Goal: Task Accomplishment & Management: Use online tool/utility

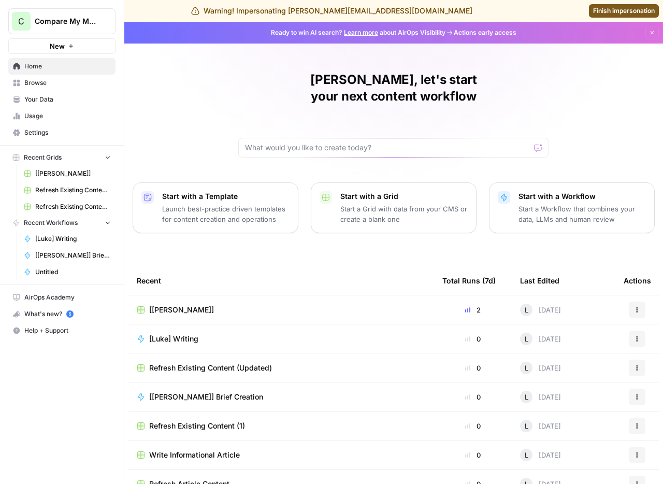
scroll to position [14, 0]
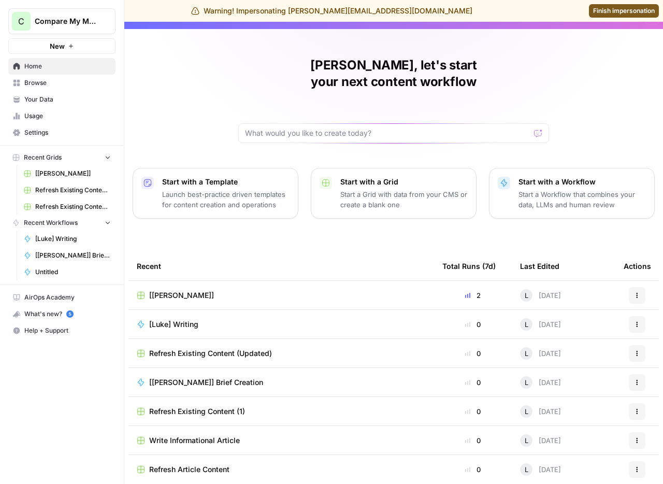
click at [184, 348] on span "Refresh Existing Content (Updated)" at bounding box center [210, 353] width 123 height 10
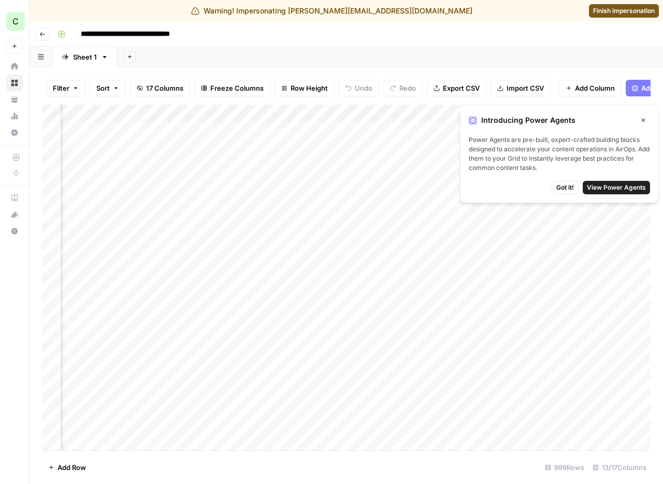
scroll to position [0, 950]
click at [643, 120] on icon "button" at bounding box center [644, 121] width 4 height 4
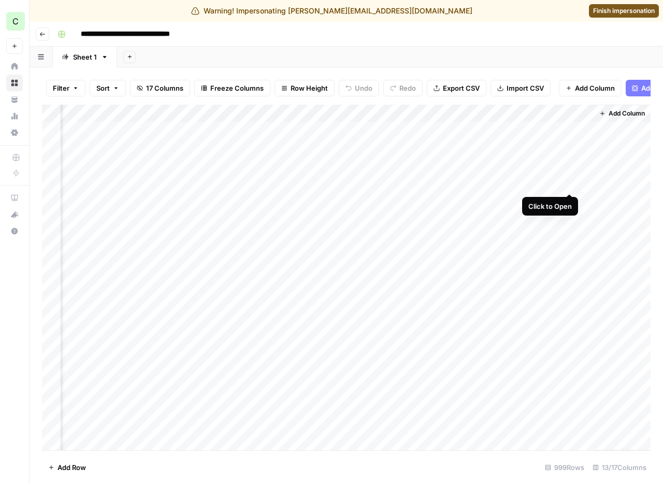
click at [570, 184] on div "Add Column" at bounding box center [346, 277] width 608 height 345
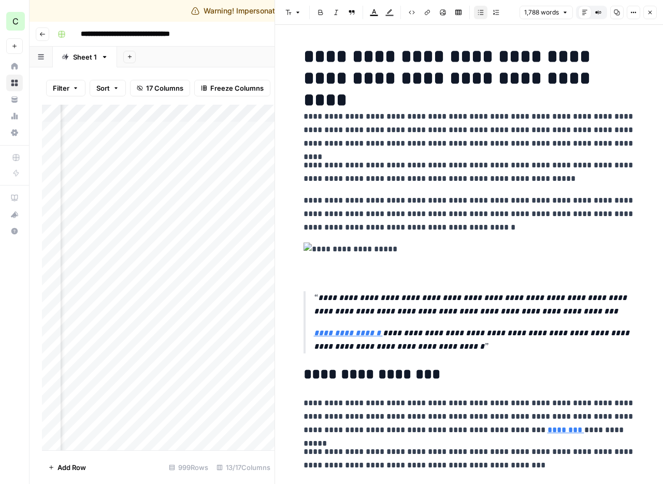
click at [652, 10] on icon "button" at bounding box center [650, 12] width 6 height 6
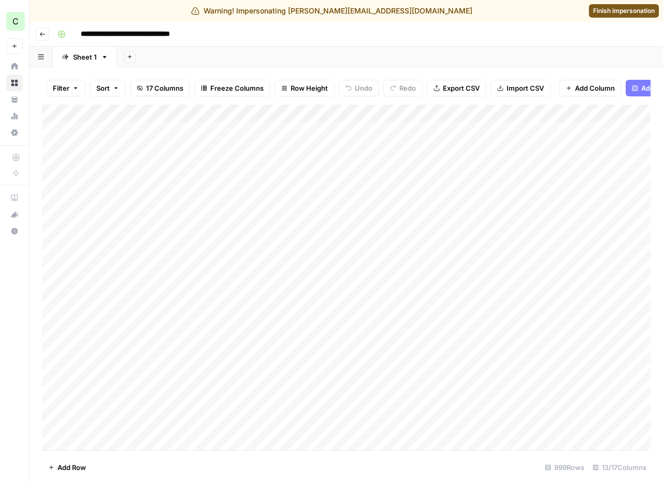
click at [43, 35] on icon "button" at bounding box center [42, 34] width 6 height 6
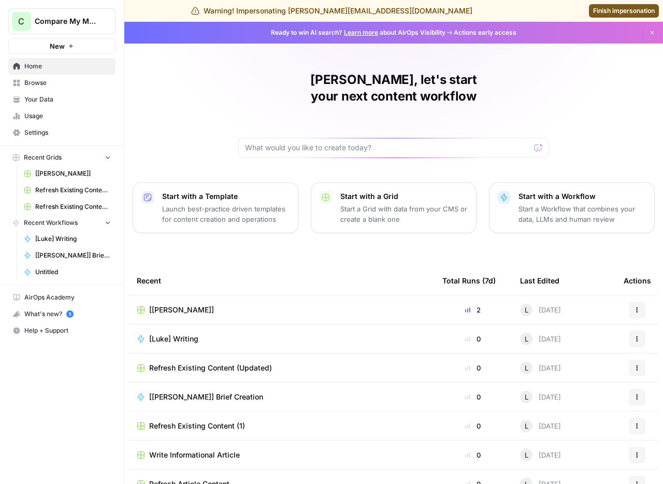
click at [177, 304] on div "[[PERSON_NAME]]" at bounding box center [281, 309] width 289 height 10
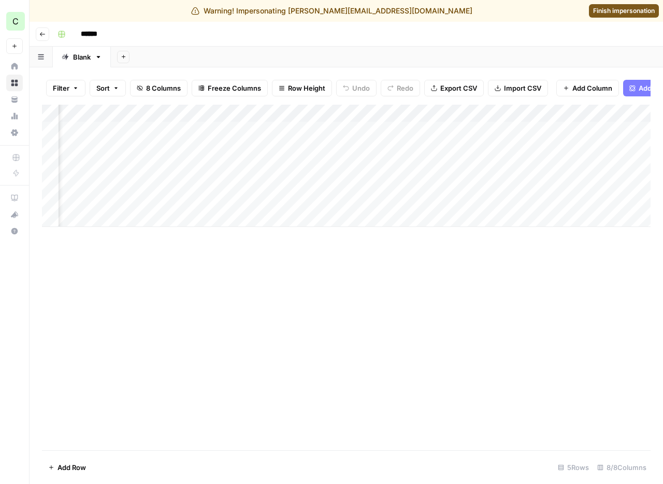
scroll to position [0, 212]
click at [476, 130] on div "Add Column" at bounding box center [346, 166] width 608 height 122
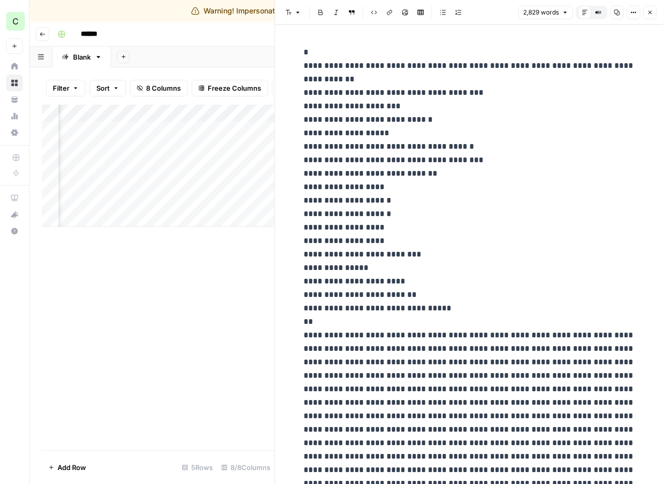
click at [655, 14] on button "Close" at bounding box center [649, 12] width 13 height 13
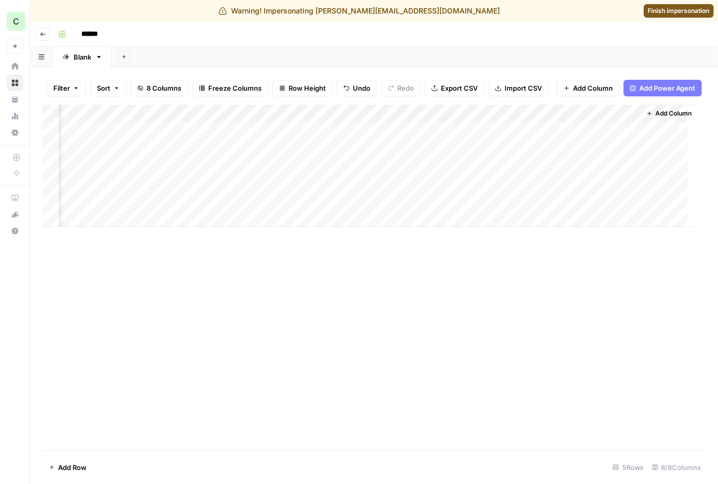
scroll to position [0, 157]
click at [624, 132] on div "Add Column" at bounding box center [373, 166] width 663 height 122
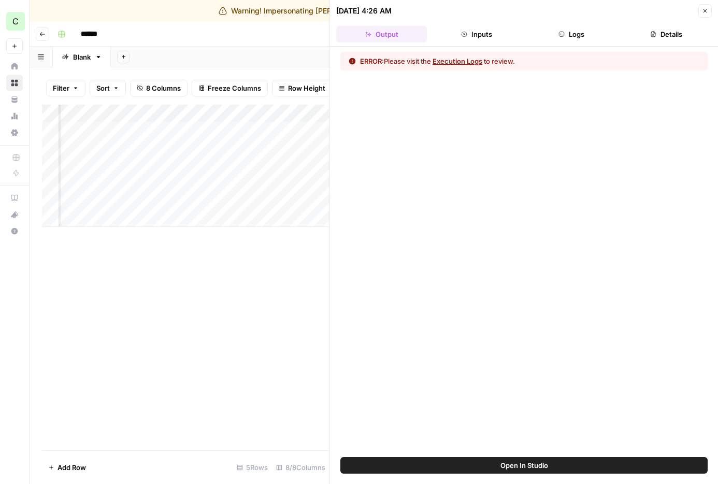
click at [579, 31] on button "Logs" at bounding box center [571, 34] width 91 height 17
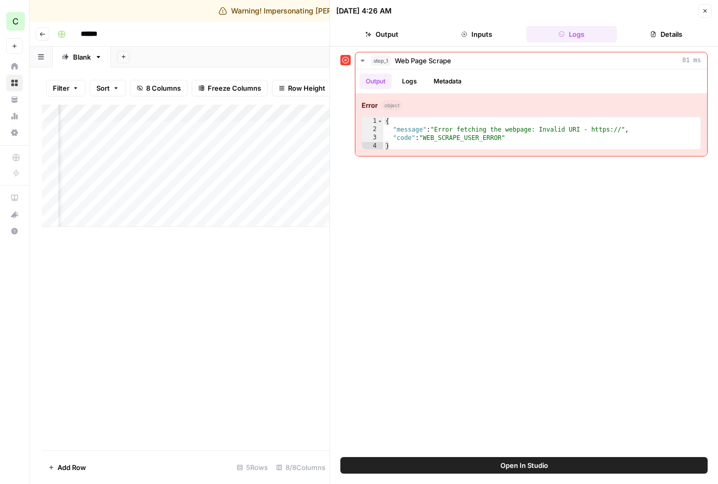
click at [662, 13] on icon "button" at bounding box center [705, 11] width 6 height 6
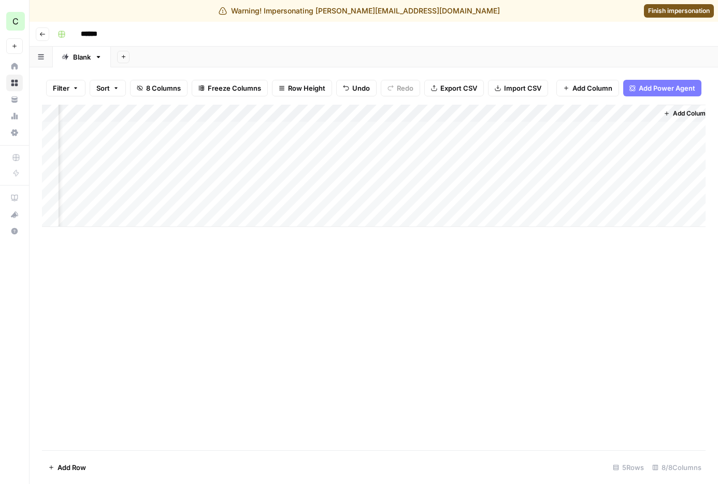
scroll to position [0, 144]
click at [541, 131] on div "Add Column" at bounding box center [373, 166] width 663 height 122
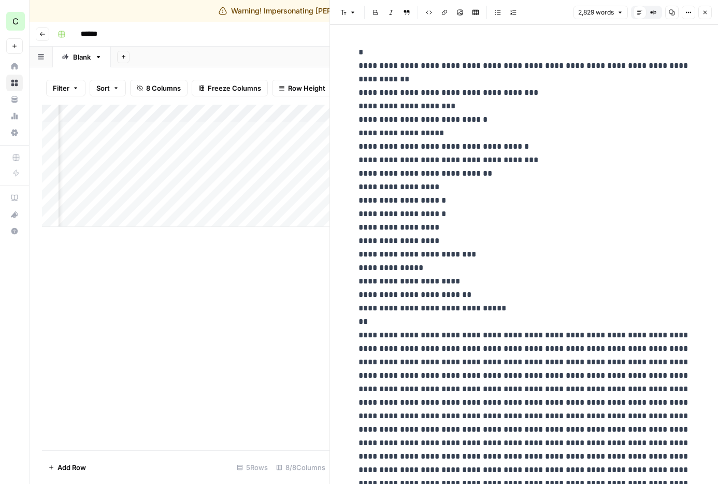
click at [662, 12] on icon "button" at bounding box center [705, 12] width 6 height 6
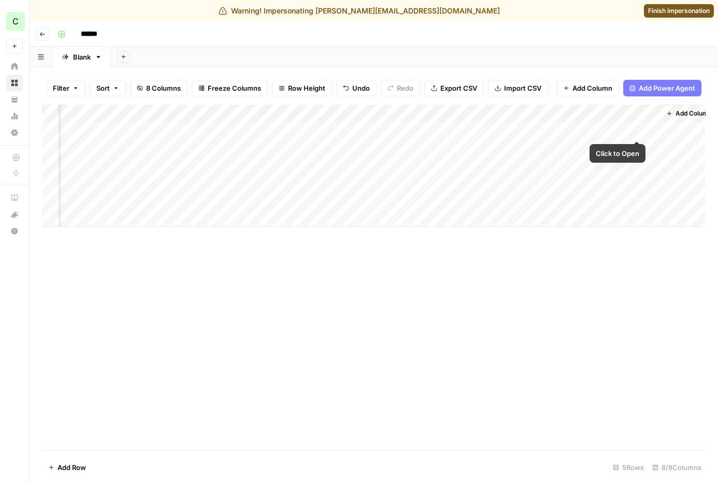
click at [640, 129] on div "Add Column" at bounding box center [373, 166] width 663 height 122
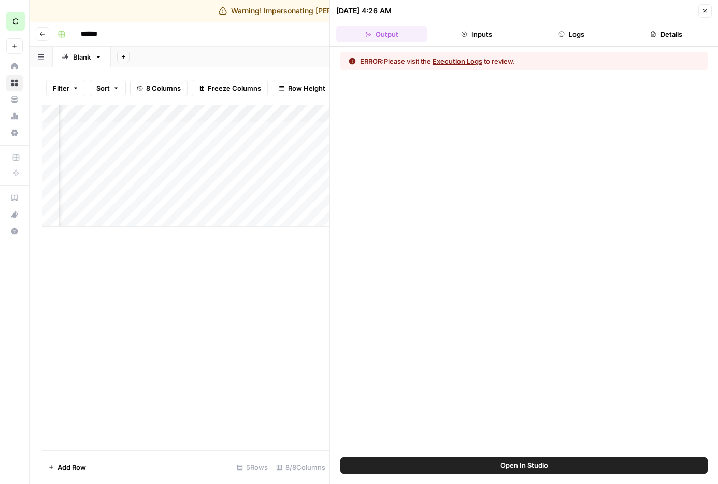
click at [662, 32] on button "Details" at bounding box center [666, 34] width 91 height 17
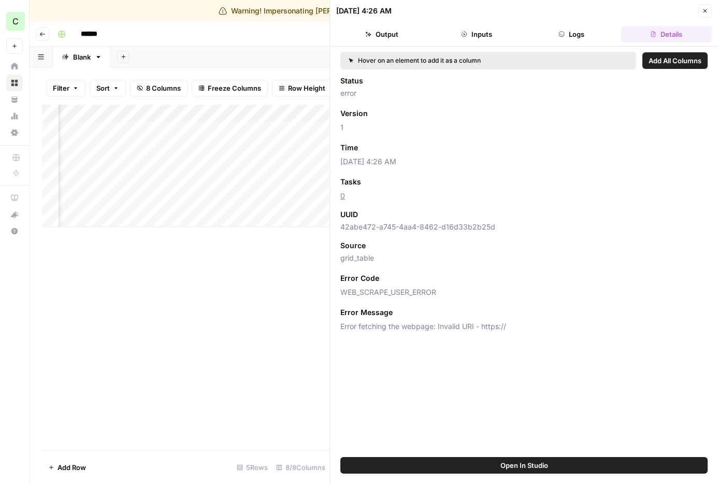
click at [662, 8] on icon "button" at bounding box center [705, 11] width 6 height 6
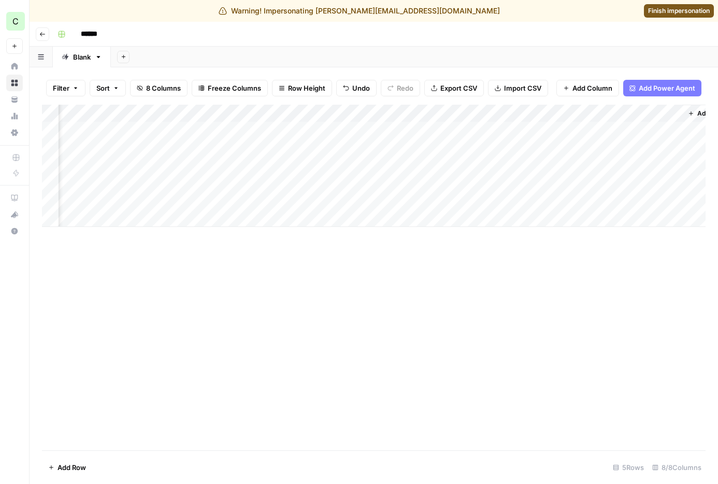
scroll to position [0, 157]
click at [565, 57] on div "Add Sheet" at bounding box center [414, 57] width 607 height 21
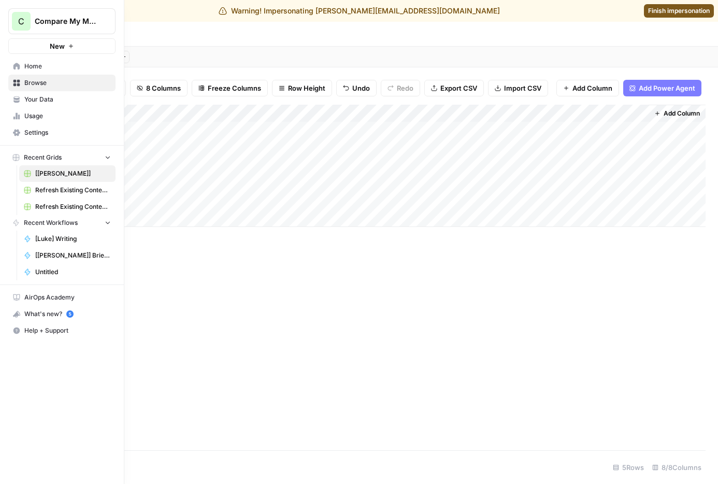
click at [14, 117] on icon at bounding box center [14, 118] width 2 height 3
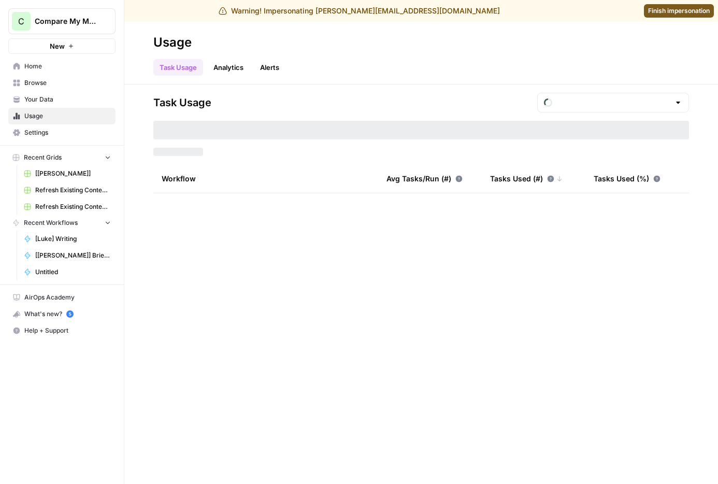
type input "August Included Tasks"
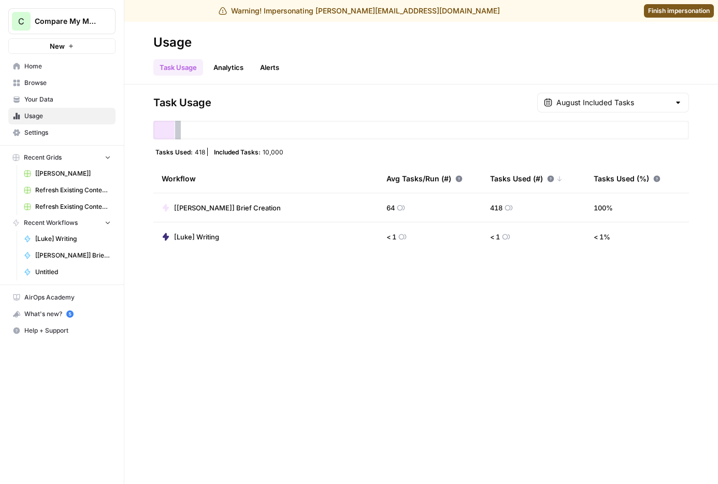
click at [34, 63] on span "Home" at bounding box center [67, 66] width 86 height 9
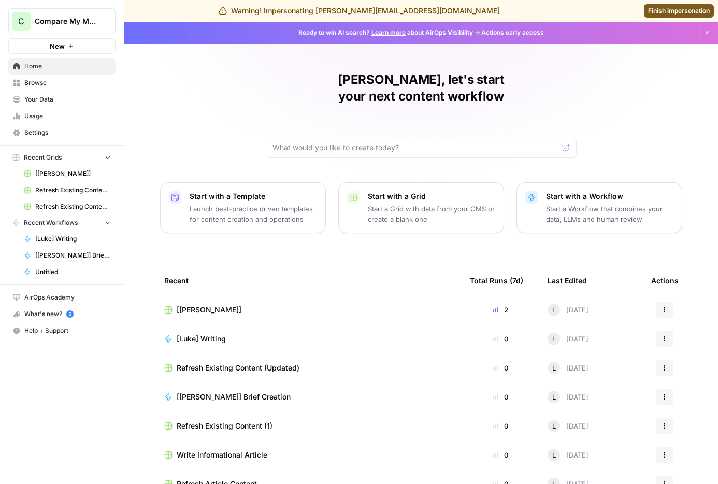
scroll to position [14, 0]
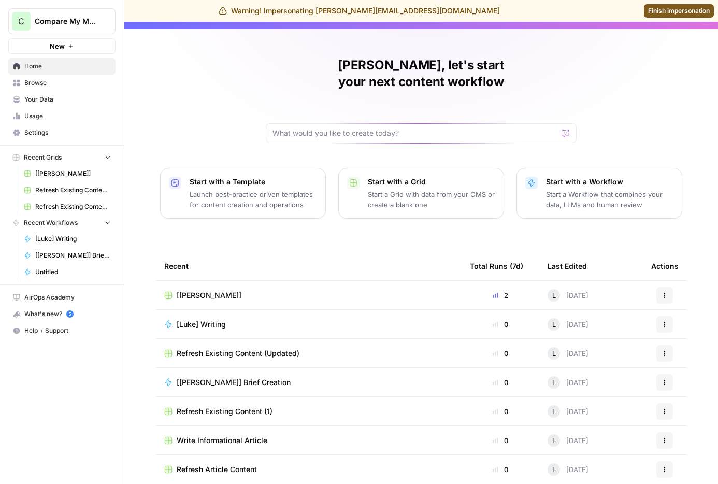
click at [202, 435] on span "Write Informational Article" at bounding box center [222, 440] width 91 height 10
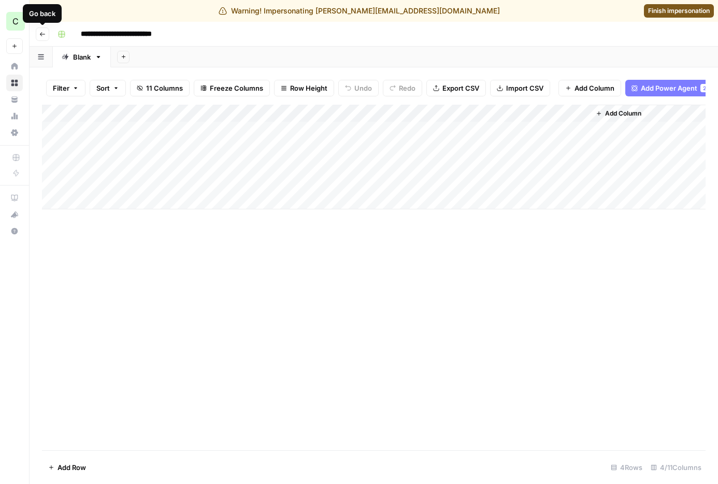
click at [40, 37] on icon "button" at bounding box center [42, 34] width 6 height 6
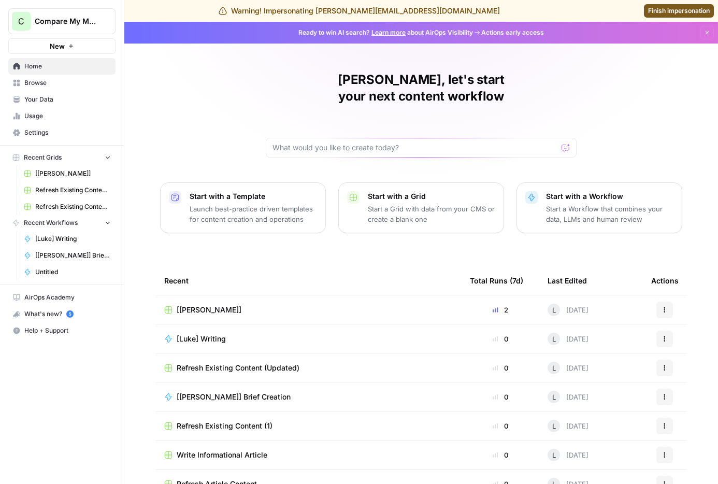
click at [185, 304] on span "[[PERSON_NAME]]" at bounding box center [209, 309] width 65 height 10
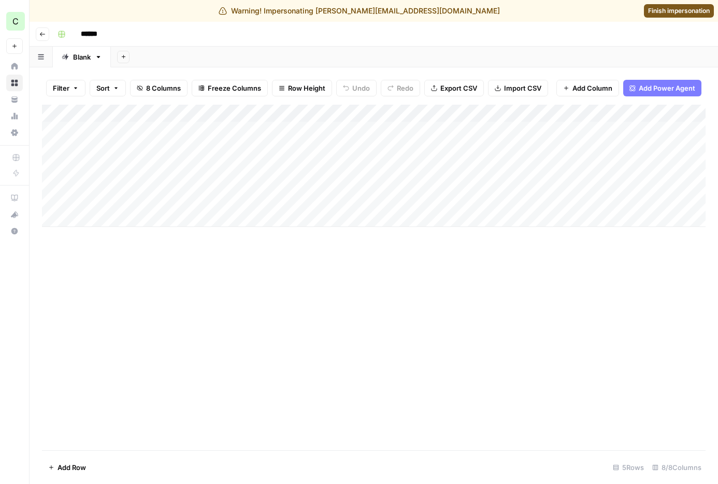
click at [595, 113] on div "Add Column" at bounding box center [373, 166] width 663 height 122
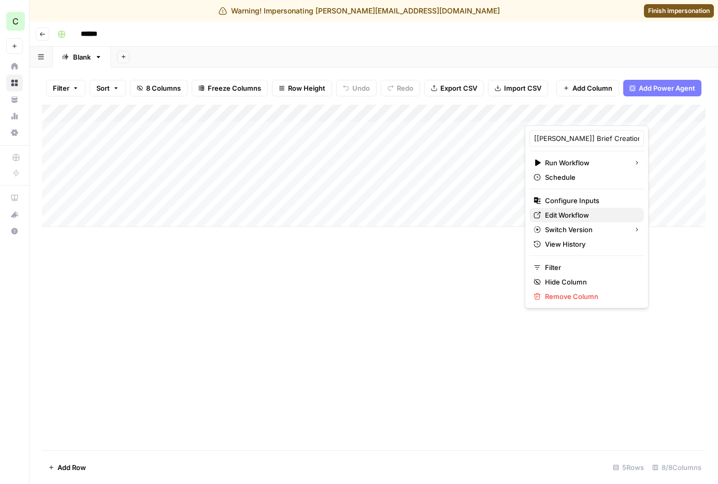
click at [558, 211] on span "Edit Workflow" at bounding box center [590, 215] width 91 height 10
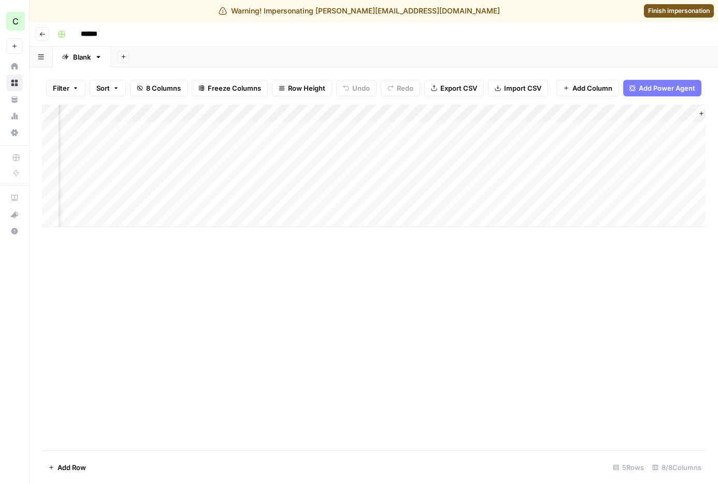
scroll to position [0, 114]
click at [662, 115] on div "Add Column" at bounding box center [373, 166] width 663 height 122
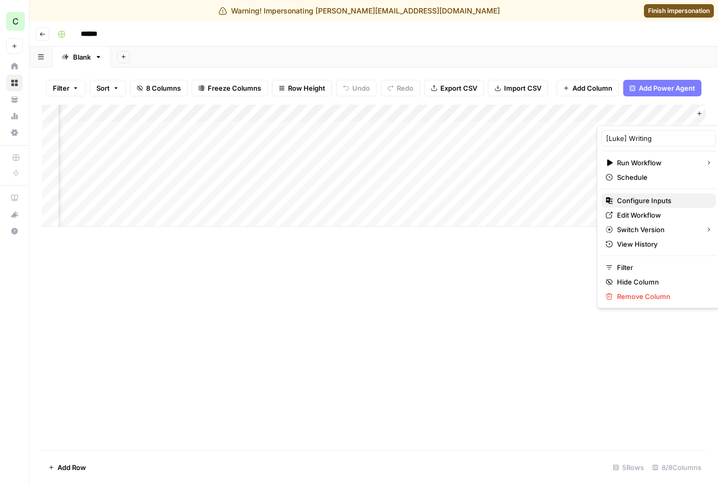
click at [639, 201] on span "Configure Inputs" at bounding box center [662, 200] width 91 height 10
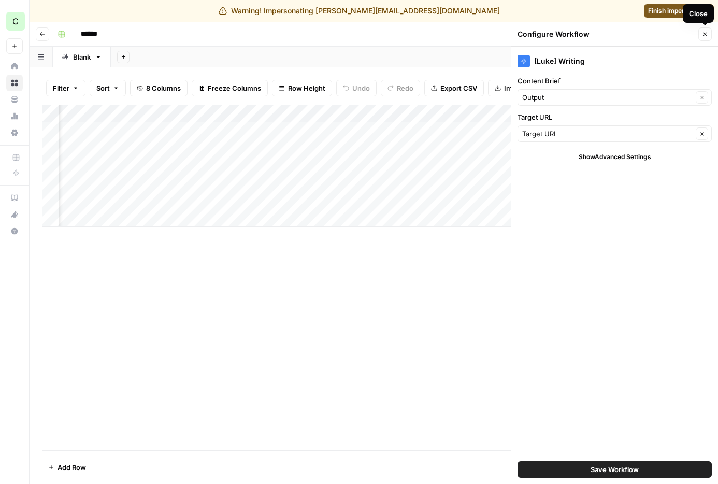
click at [662, 35] on icon "button" at bounding box center [705, 35] width 4 height 4
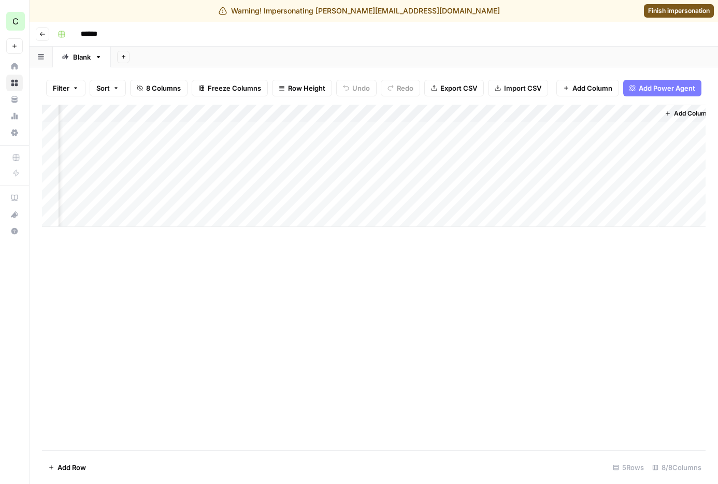
scroll to position [0, 0]
click at [459, 130] on div "Add Column" at bounding box center [373, 166] width 663 height 122
click at [501, 129] on div "Add Column" at bounding box center [373, 166] width 663 height 122
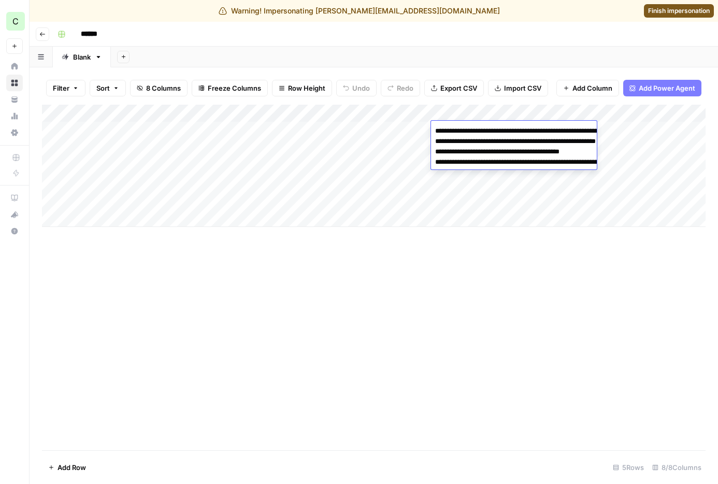
click at [490, 129] on textarea "**********" at bounding box center [534, 167] width 207 height 87
click at [412, 57] on div "Add Sheet" at bounding box center [414, 57] width 607 height 21
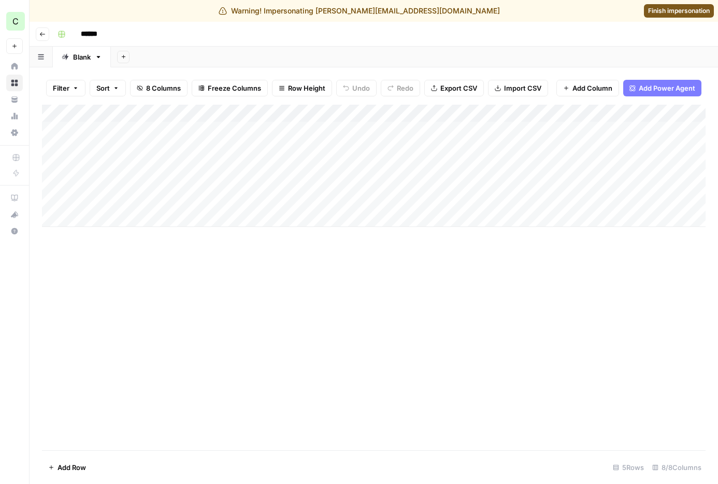
click at [374, 128] on div "Add Column" at bounding box center [373, 166] width 663 height 122
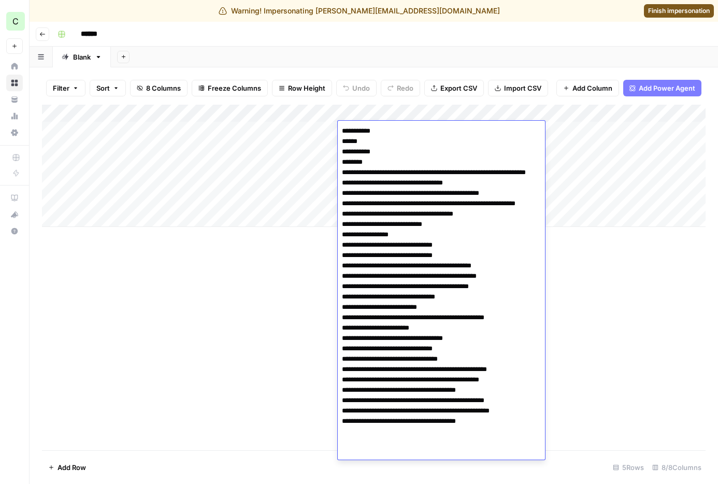
click at [374, 128] on textarea at bounding box center [441, 286] width 207 height 325
click at [362, 54] on div "Add Sheet" at bounding box center [414, 57] width 607 height 21
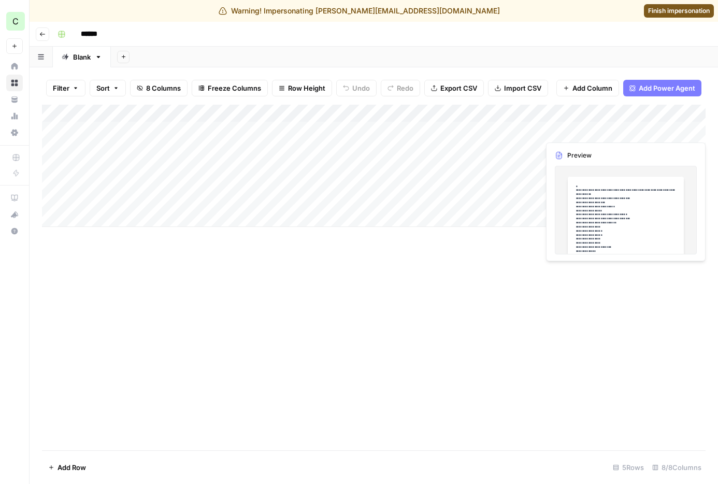
click at [662, 130] on div "Add Column" at bounding box center [373, 166] width 663 height 122
click at [101, 129] on div "Add Column" at bounding box center [373, 166] width 663 height 122
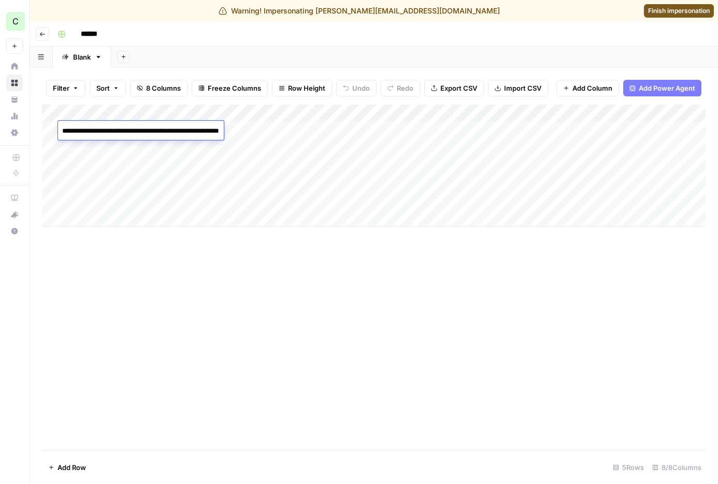
click at [101, 129] on textarea "**********" at bounding box center [141, 131] width 166 height 14
click at [117, 183] on div "Add Column" at bounding box center [373, 166] width 663 height 122
click at [106, 133] on div "Add Column" at bounding box center [373, 166] width 663 height 122
click at [136, 181] on div "Add Column" at bounding box center [373, 166] width 663 height 122
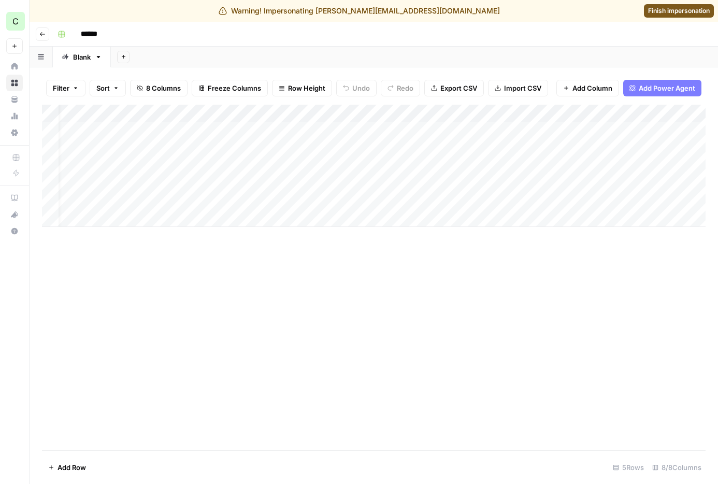
scroll to position [0, 7]
click at [589, 115] on div "Add Column" at bounding box center [373, 166] width 663 height 122
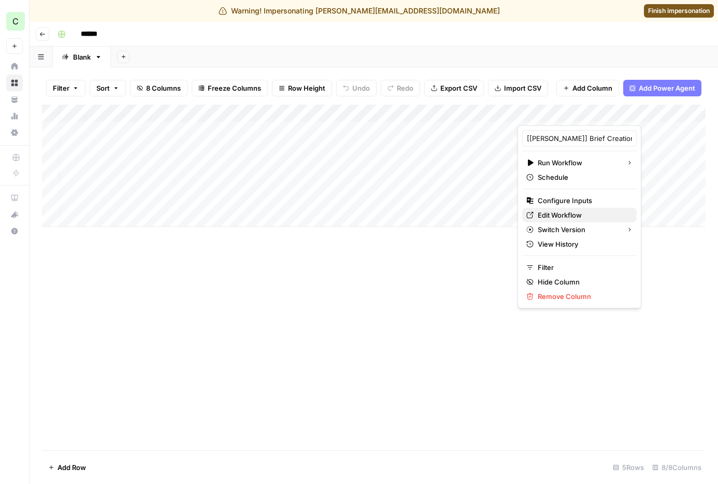
click at [573, 214] on span "Edit Workflow" at bounding box center [582, 215] width 91 height 10
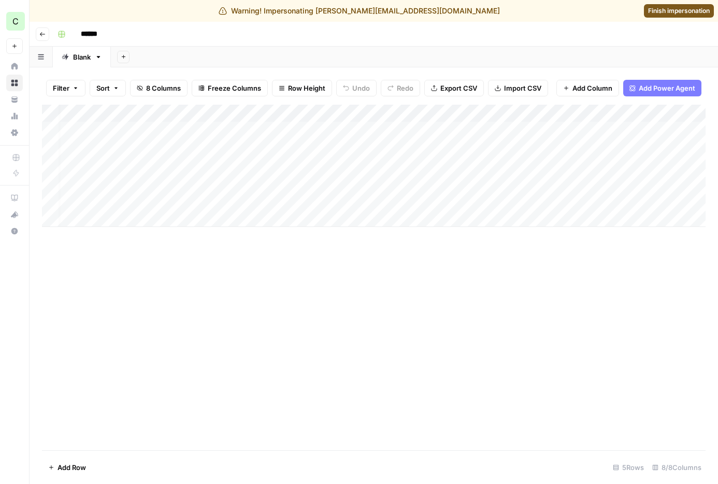
click at [662, 130] on div "Add Column" at bounding box center [373, 166] width 663 height 122
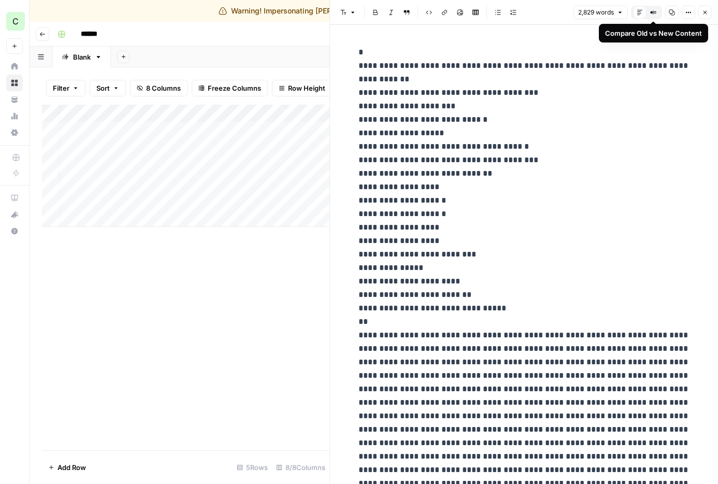
click at [653, 11] on icon "button" at bounding box center [653, 13] width 0 height 4
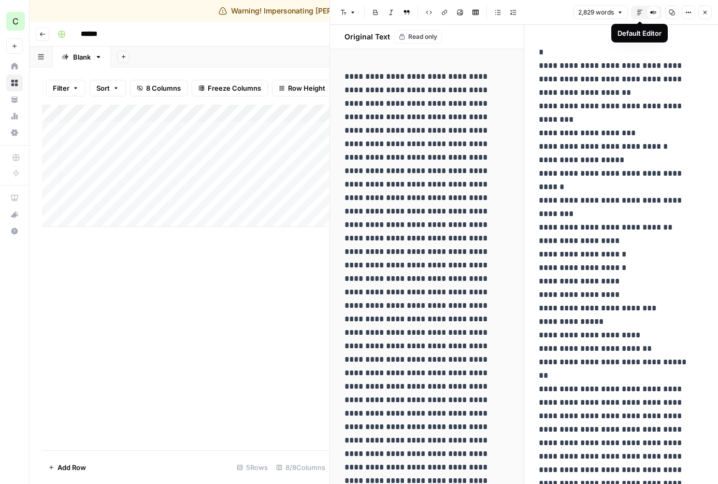
click at [637, 12] on icon "button" at bounding box center [639, 12] width 6 height 6
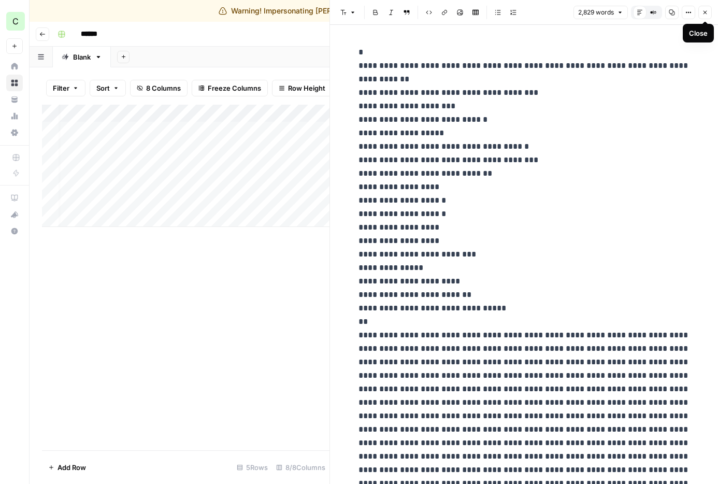
click at [662, 17] on button "Close" at bounding box center [704, 12] width 13 height 13
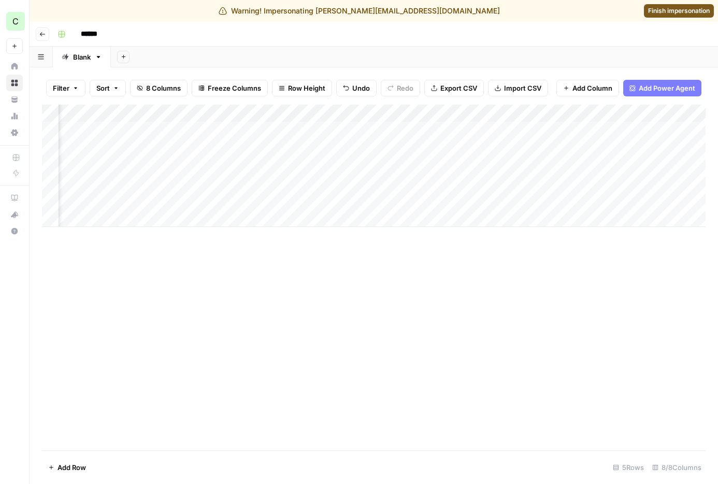
scroll to position [0, 157]
click at [627, 115] on div "Add Column" at bounding box center [373, 166] width 663 height 122
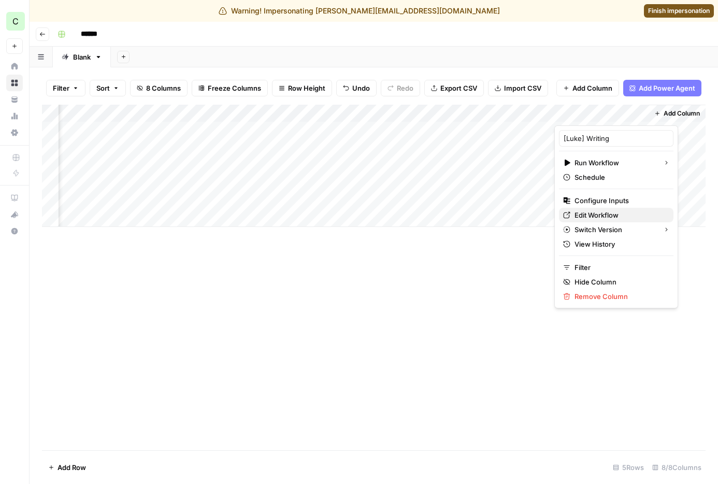
click at [591, 216] on span "Edit Workflow" at bounding box center [619, 215] width 91 height 10
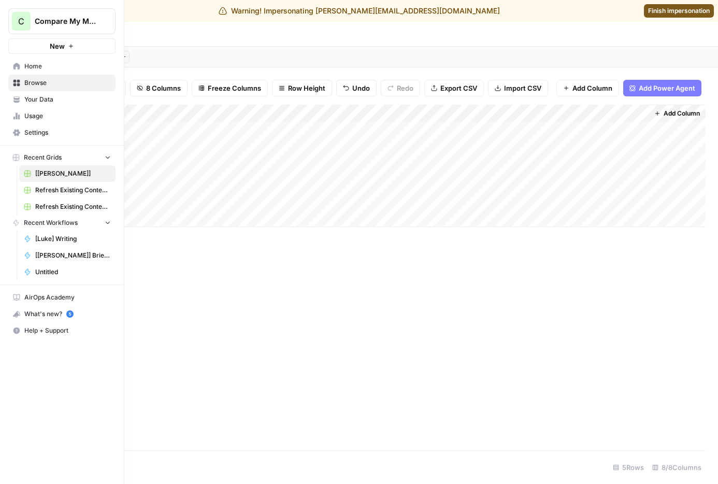
click at [14, 84] on icon at bounding box center [16, 83] width 7 height 7
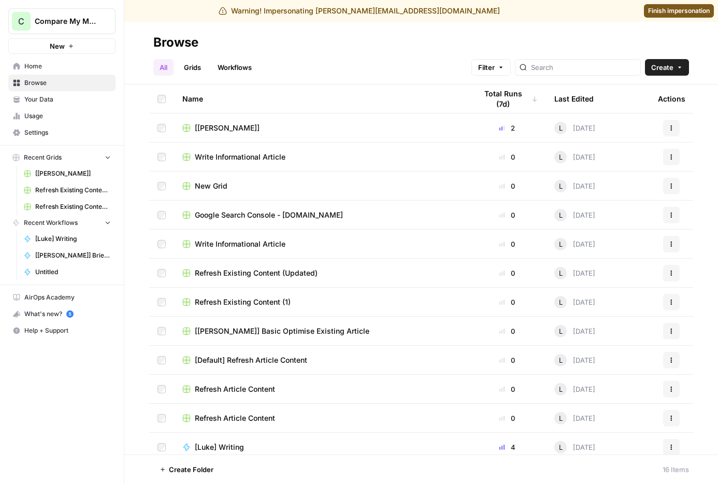
click at [286, 47] on h2 "Browse" at bounding box center [420, 42] width 535 height 17
click at [130, 35] on header "Browse All Grids Workflows Filter Create" at bounding box center [420, 53] width 593 height 63
click at [65, 27] on button "C Compare My Move" at bounding box center [61, 21] width 107 height 26
click at [232, 30] on header "Browse All Grids Workflows Filter Create" at bounding box center [420, 53] width 593 height 63
click at [293, 216] on span "Google Search Console - [DOMAIN_NAME]" at bounding box center [269, 215] width 148 height 10
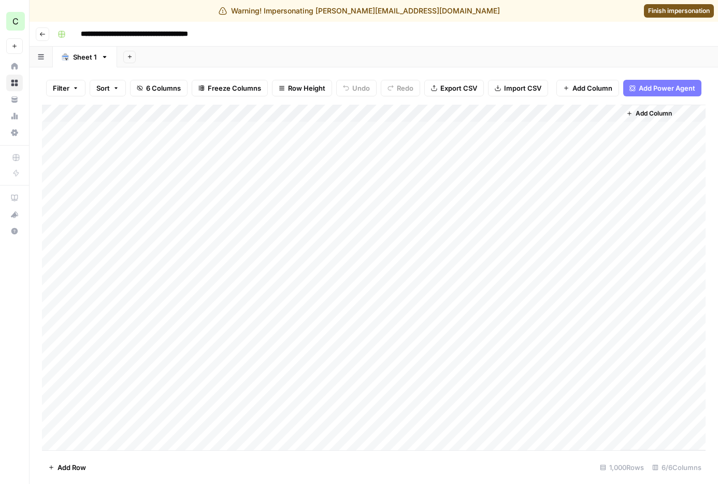
click at [40, 37] on button "Go back" at bounding box center [42, 33] width 13 height 13
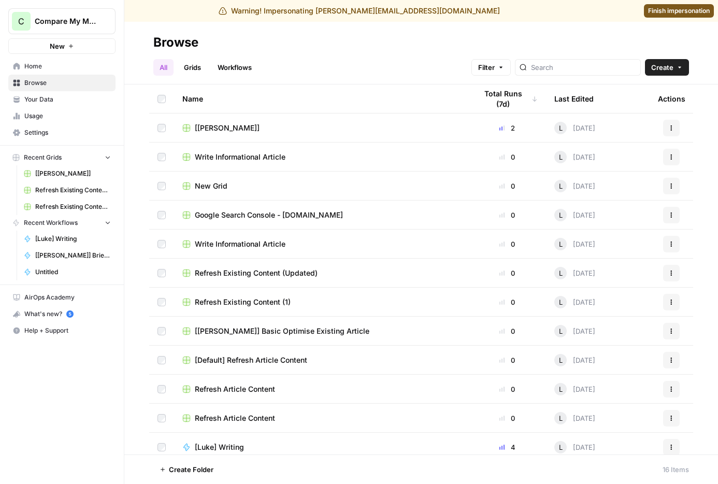
click at [226, 130] on div "[[PERSON_NAME]]" at bounding box center [321, 128] width 278 height 10
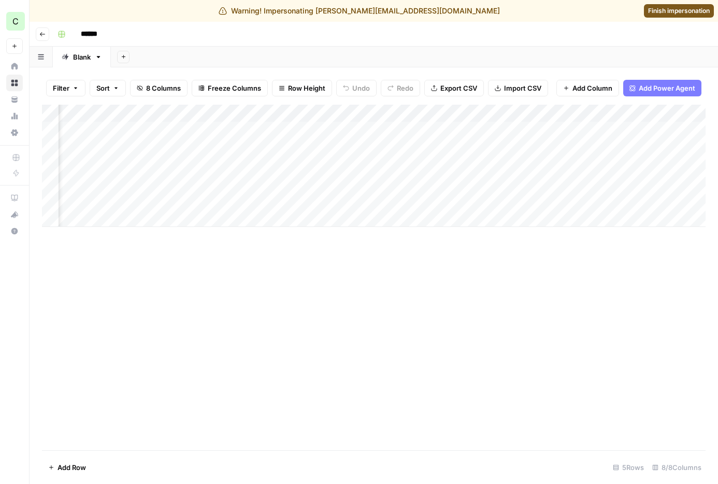
scroll to position [0, 157]
click at [250, 51] on div "Add Sheet" at bounding box center [414, 57] width 607 height 21
click at [46, 34] on button "Go back" at bounding box center [42, 33] width 13 height 13
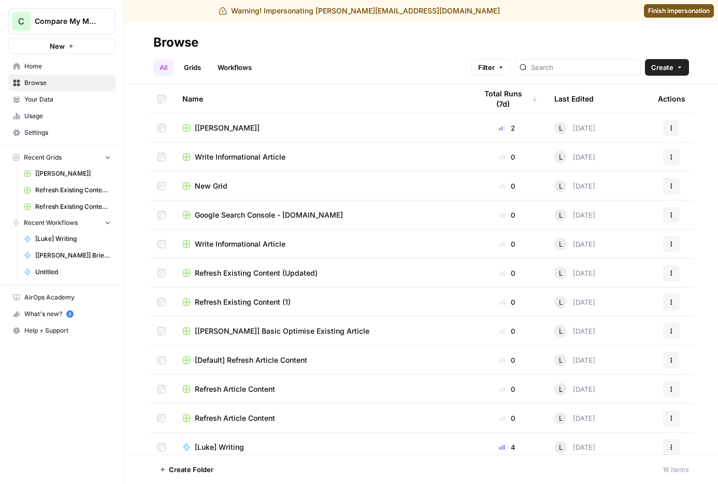
click at [224, 274] on span "Refresh Existing Content (Updated)" at bounding box center [256, 273] width 123 height 10
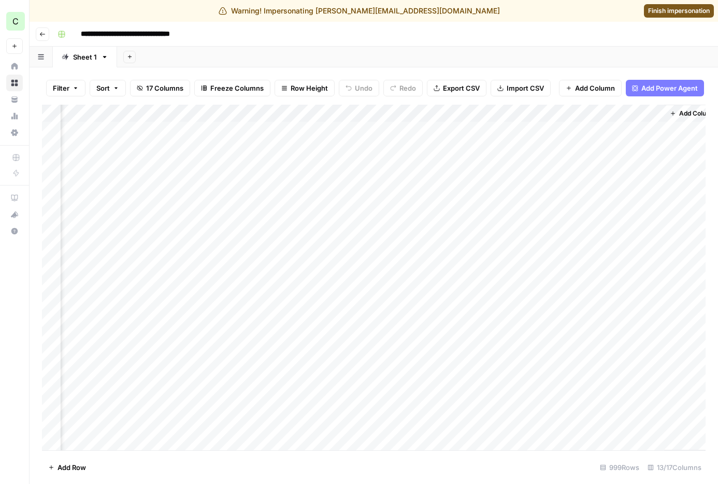
scroll to position [0, 895]
click at [624, 184] on div "Add Column" at bounding box center [373, 277] width 663 height 345
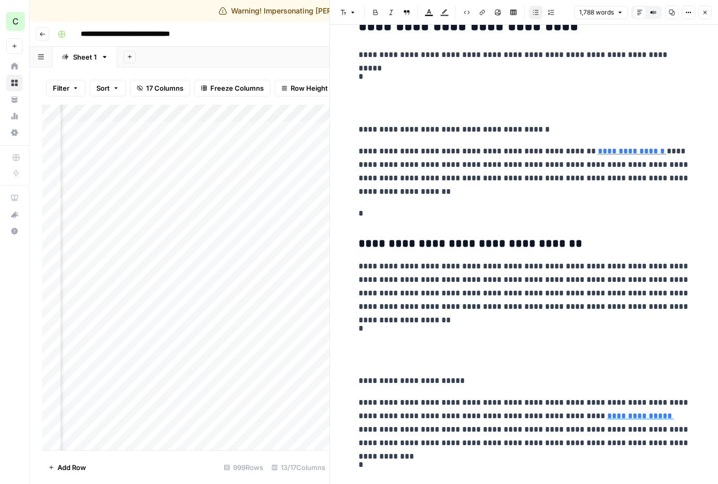
scroll to position [1882, 0]
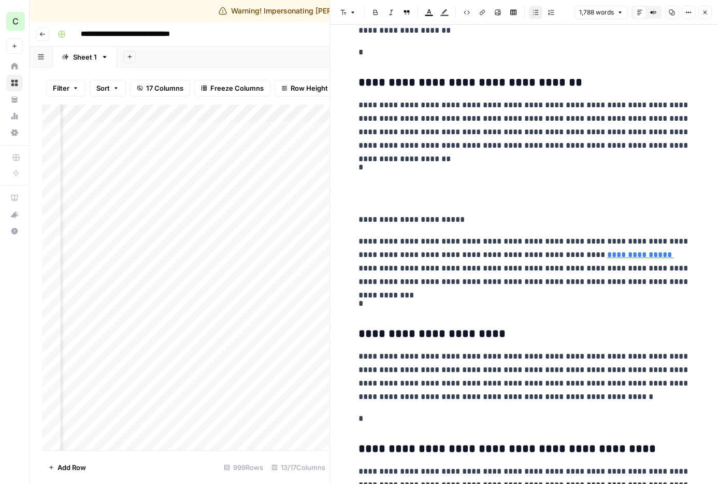
click at [662, 13] on icon "button" at bounding box center [705, 12] width 6 height 6
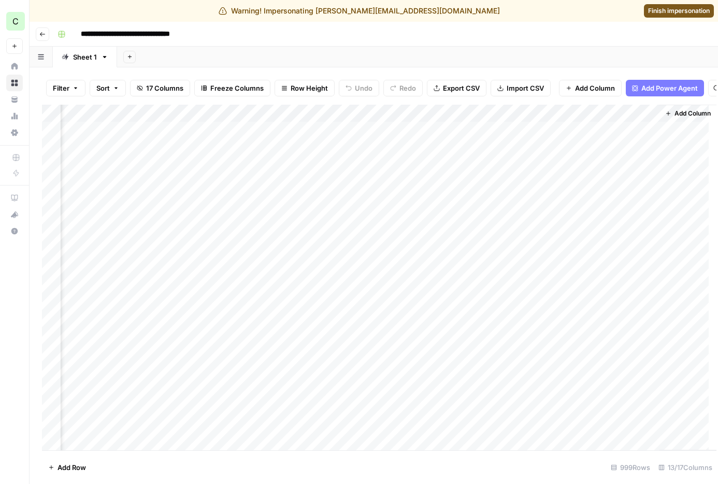
scroll to position [0, 882]
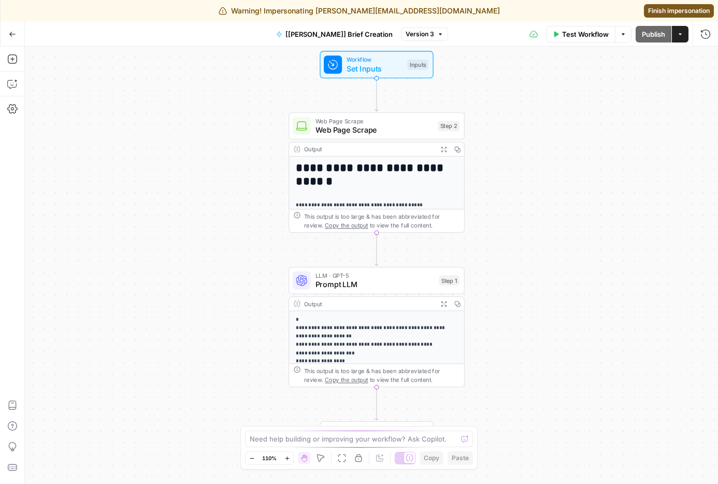
click at [362, 279] on span "Prompt LLM" at bounding box center [374, 284] width 119 height 11
click at [370, 289] on span "Prompt LLM" at bounding box center [374, 284] width 119 height 11
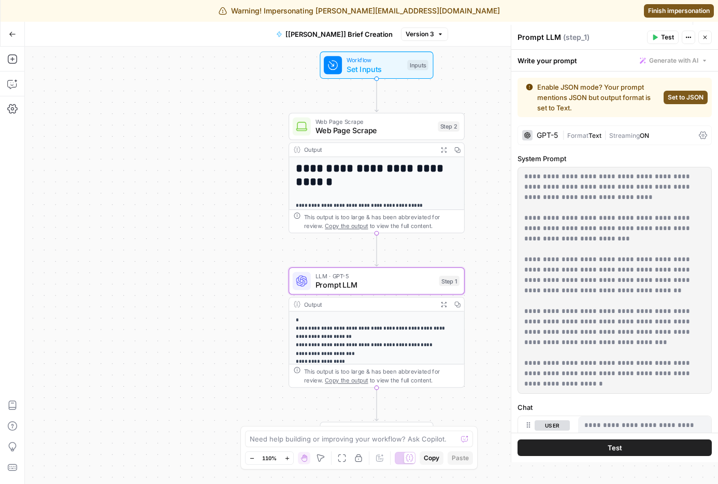
click at [703, 36] on icon "button" at bounding box center [705, 38] width 4 height 4
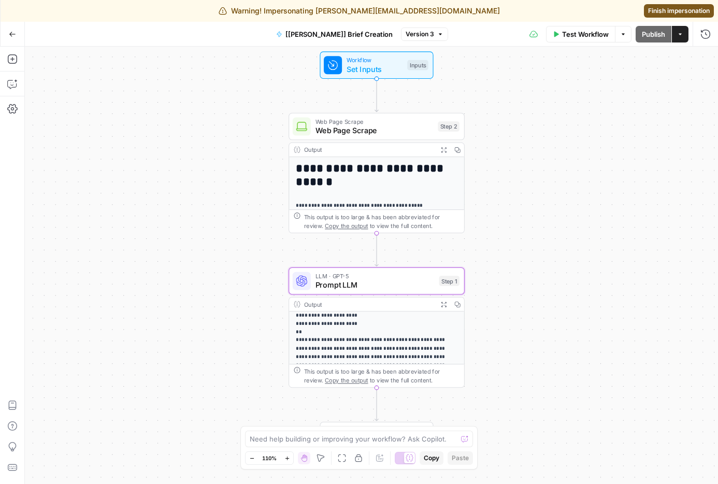
scroll to position [154, 0]
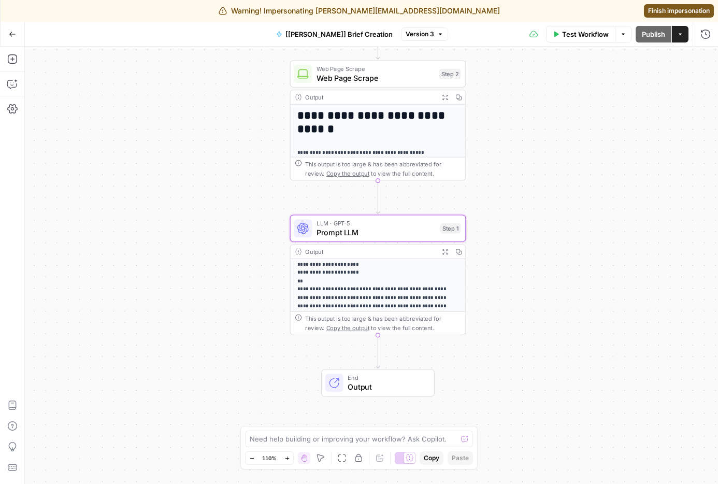
click at [359, 388] on span "Output" at bounding box center [385, 386] width 77 height 11
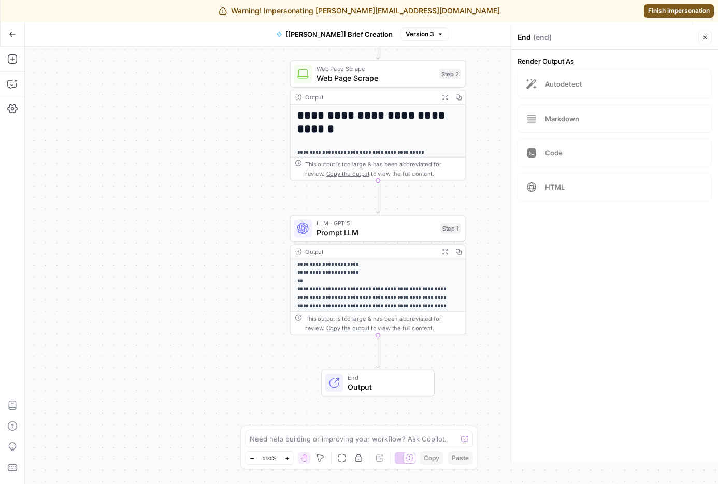
click at [702, 40] on icon "button" at bounding box center [705, 37] width 6 height 6
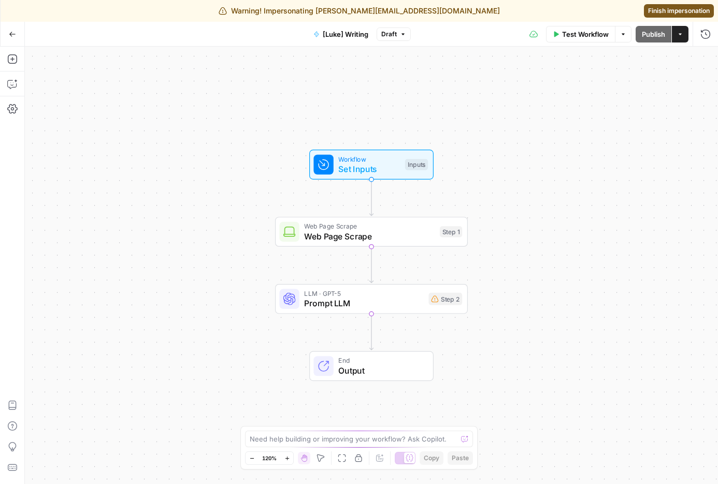
click at [326, 235] on span "Web Page Scrape" at bounding box center [369, 236] width 130 height 12
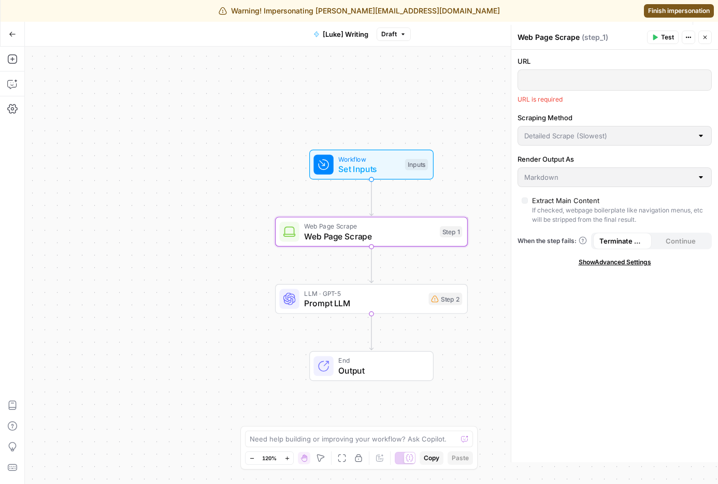
click at [338, 307] on span "Prompt LLM" at bounding box center [363, 303] width 119 height 12
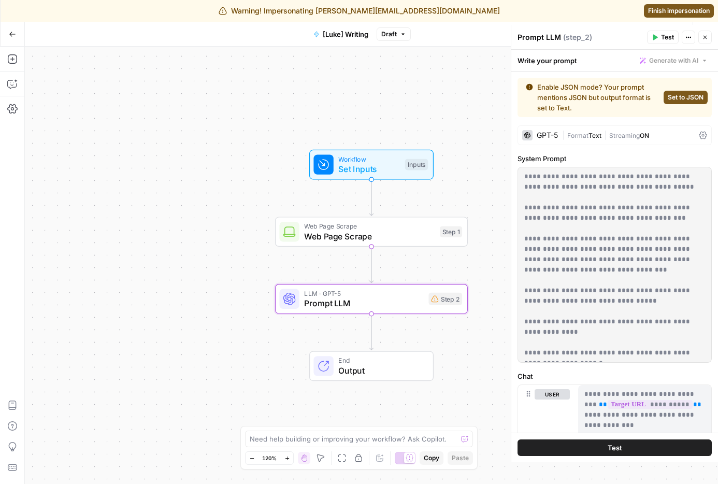
click at [704, 38] on icon "button" at bounding box center [705, 37] width 6 height 6
